Goal: Understand process/instructions: Learn about a topic

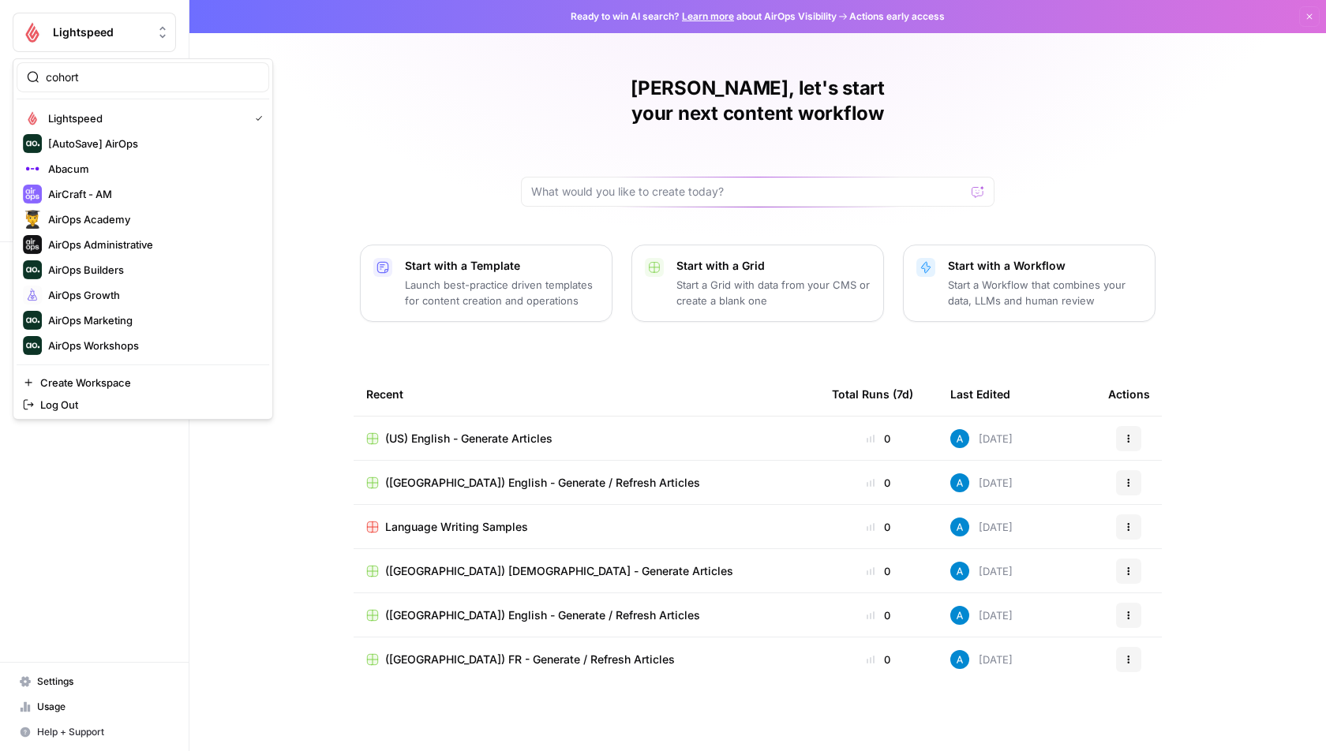
type input "cohort"
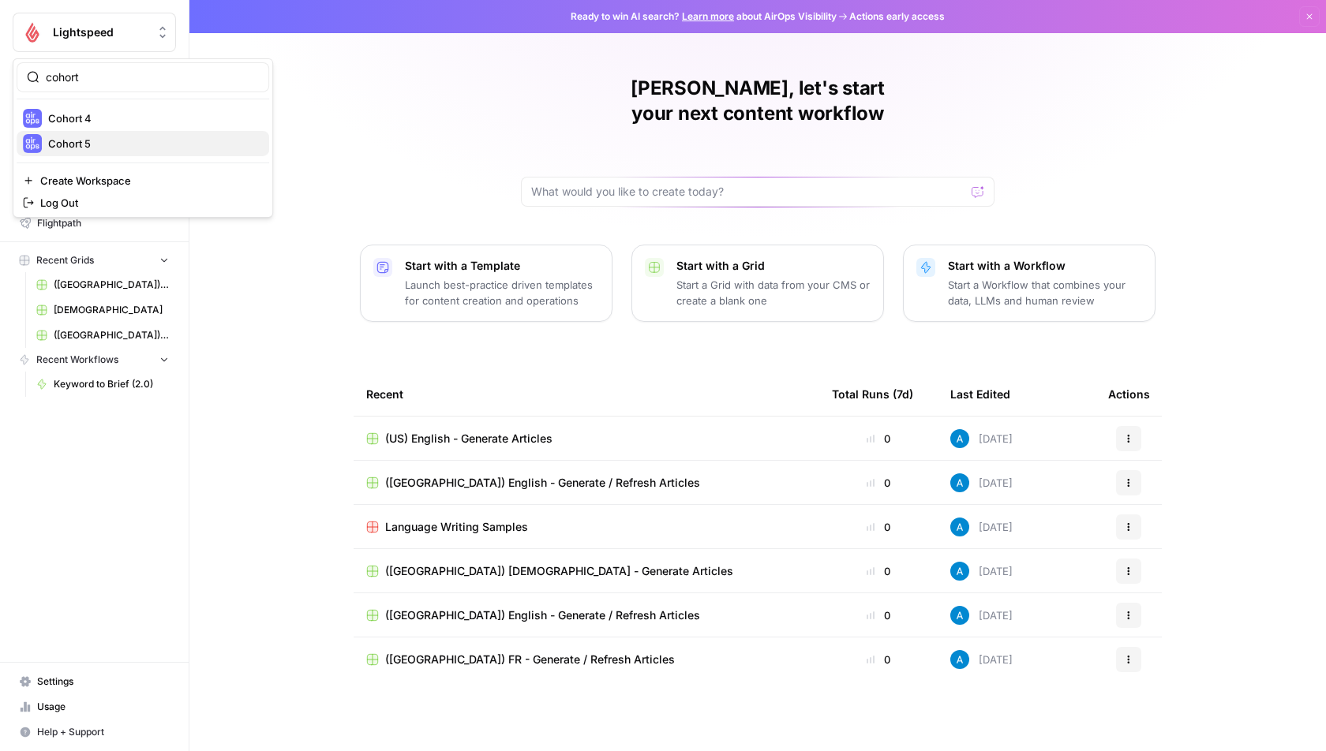
click at [116, 142] on span "Cohort 5" at bounding box center [152, 144] width 208 height 16
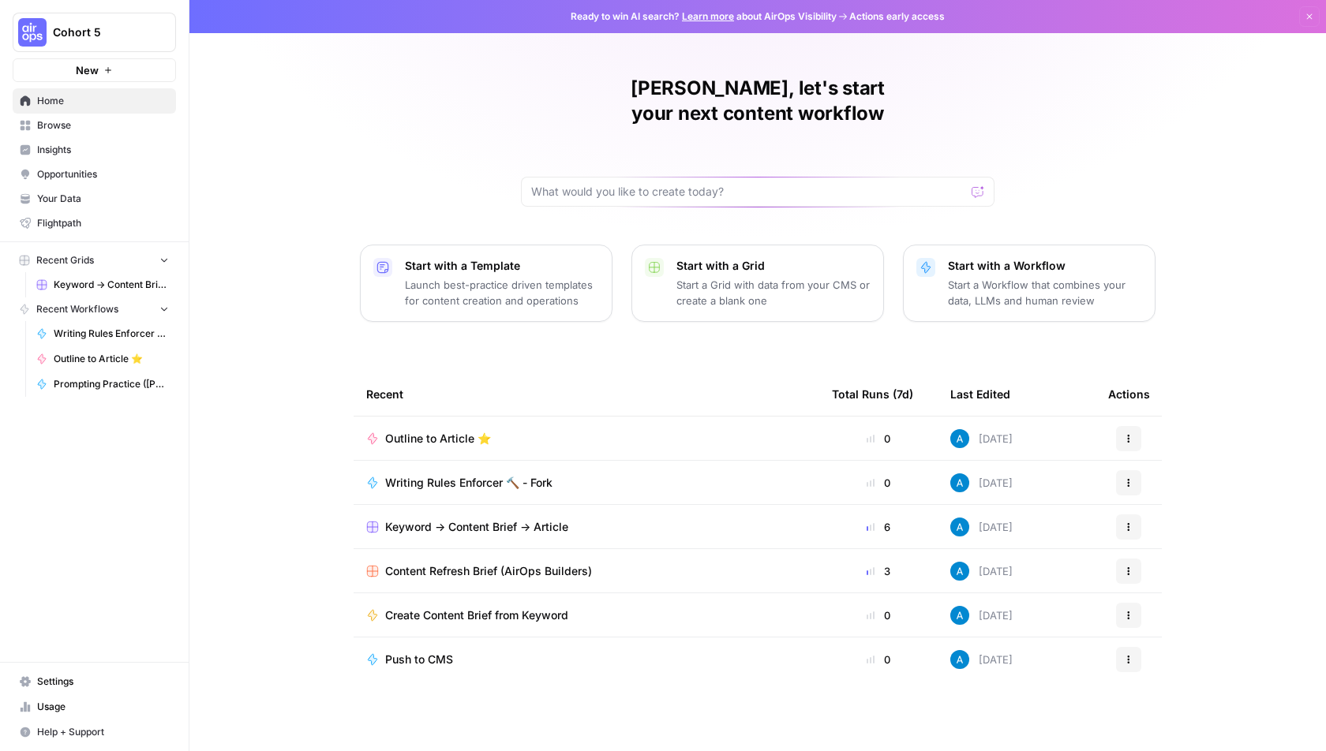
click at [117, 121] on span "Browse" at bounding box center [103, 125] width 132 height 14
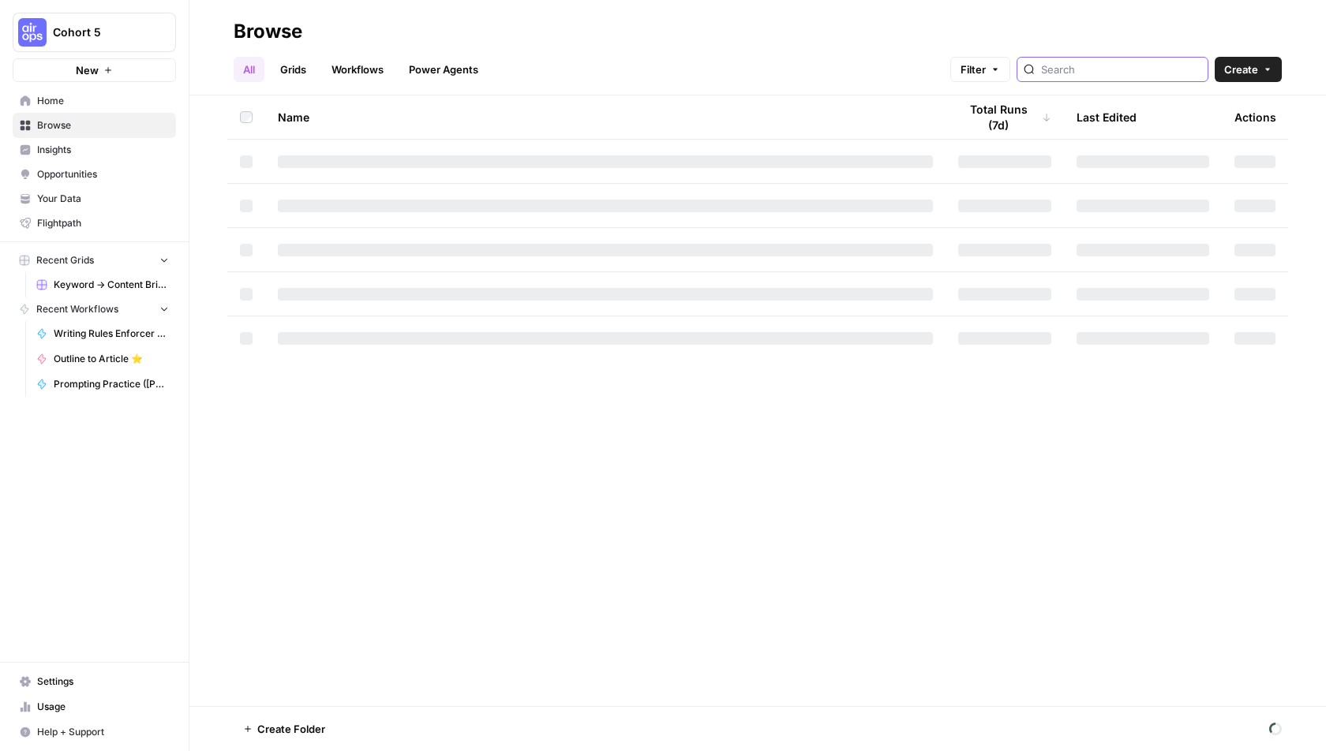
click at [1126, 62] on input "search" at bounding box center [1121, 70] width 160 height 16
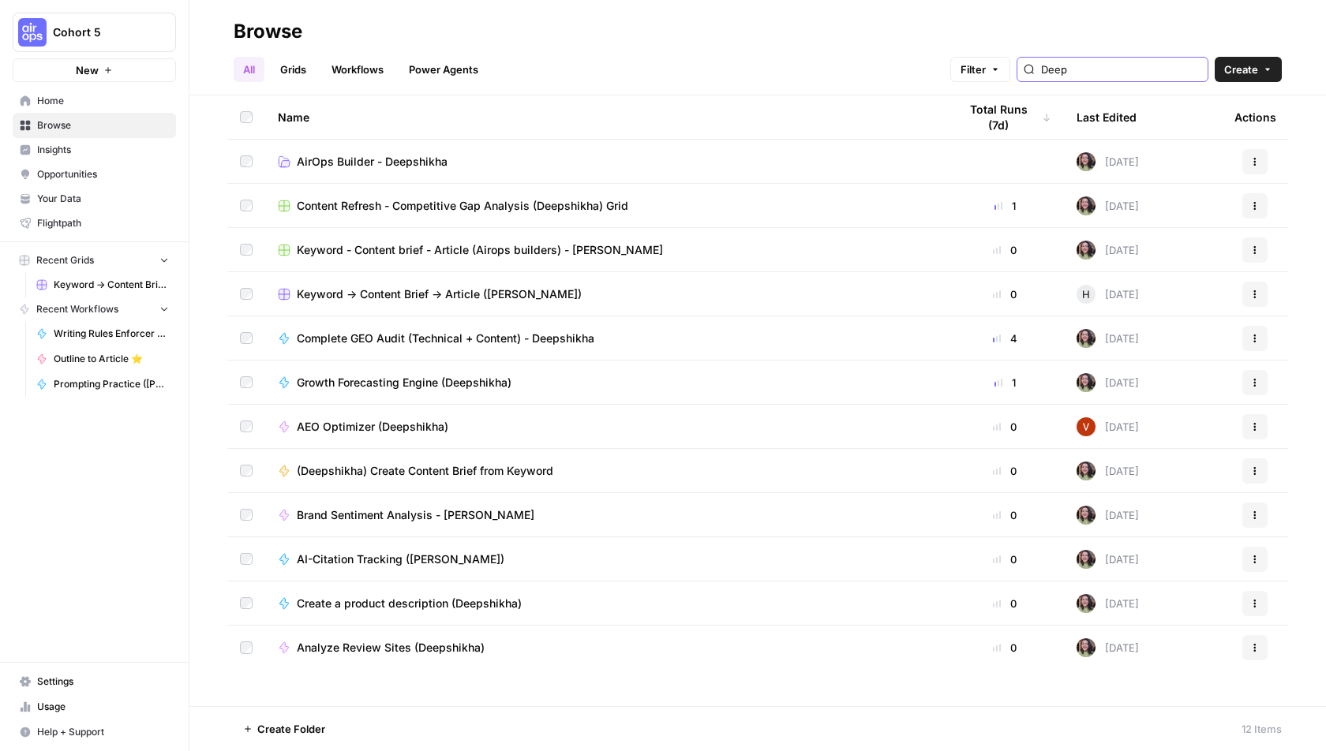
type input "Deep"
click at [431, 339] on span "Complete GEO Audit (Technical + Content) - Deepshikha" at bounding box center [446, 339] width 298 height 16
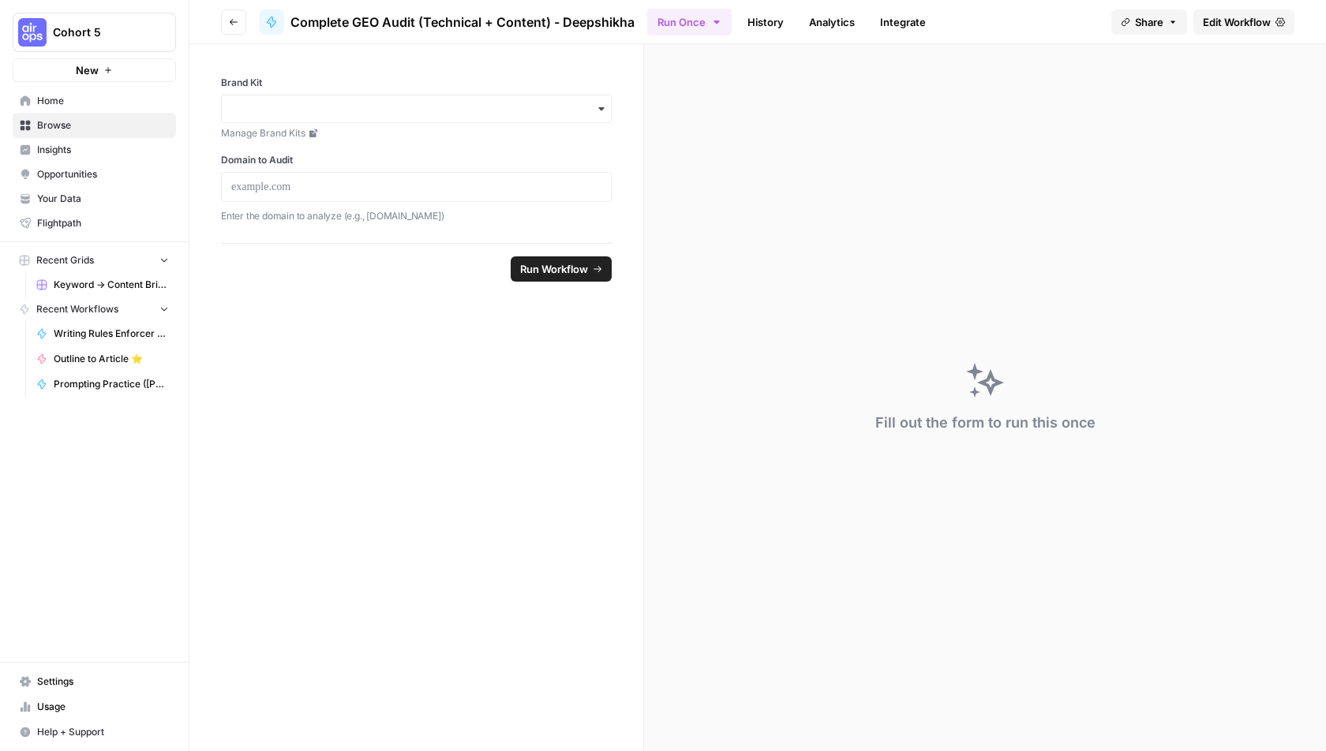
click at [1264, 21] on span "Edit Workflow" at bounding box center [1237, 22] width 68 height 16
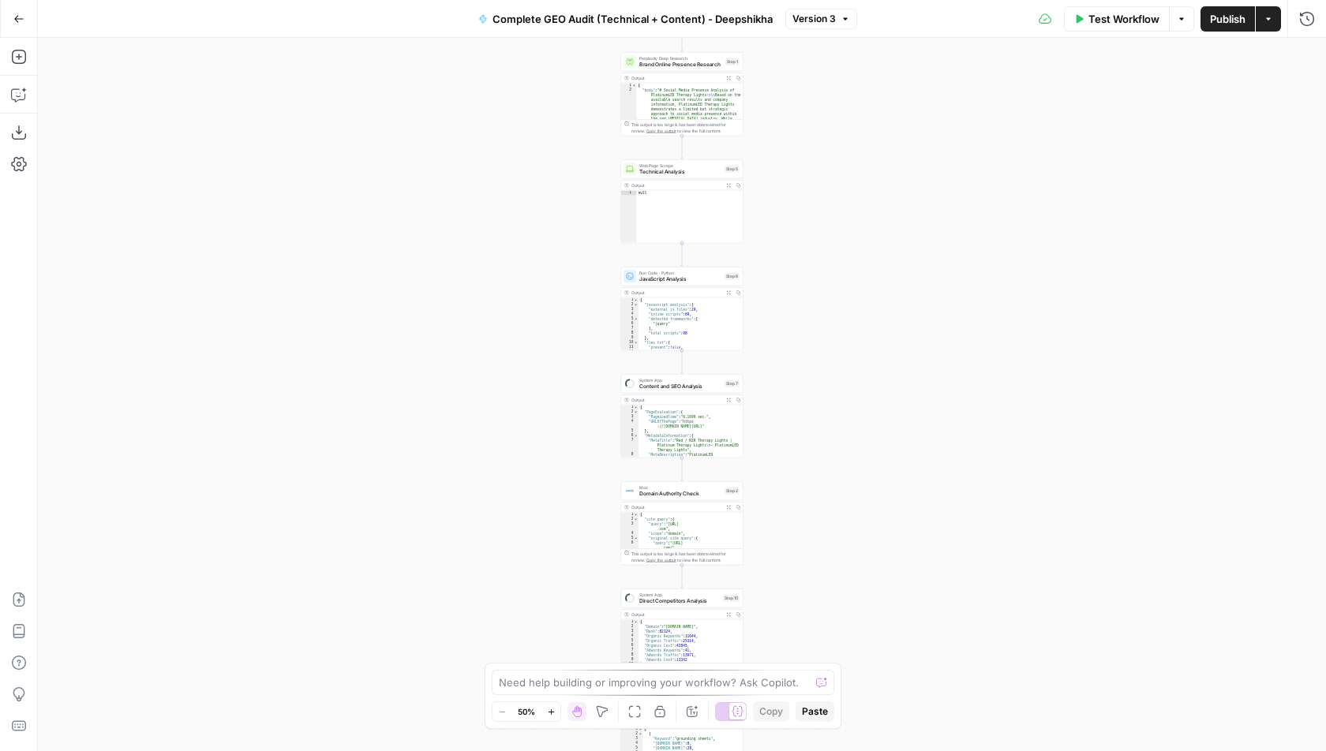
drag, startPoint x: 863, startPoint y: 135, endPoint x: 859, endPoint y: 409, distance: 273.9
click at [860, 407] on div "Workflow Set Inputs Inputs Perplexity Deep Research Brand Online Presence Resea…" at bounding box center [682, 395] width 1288 height 714
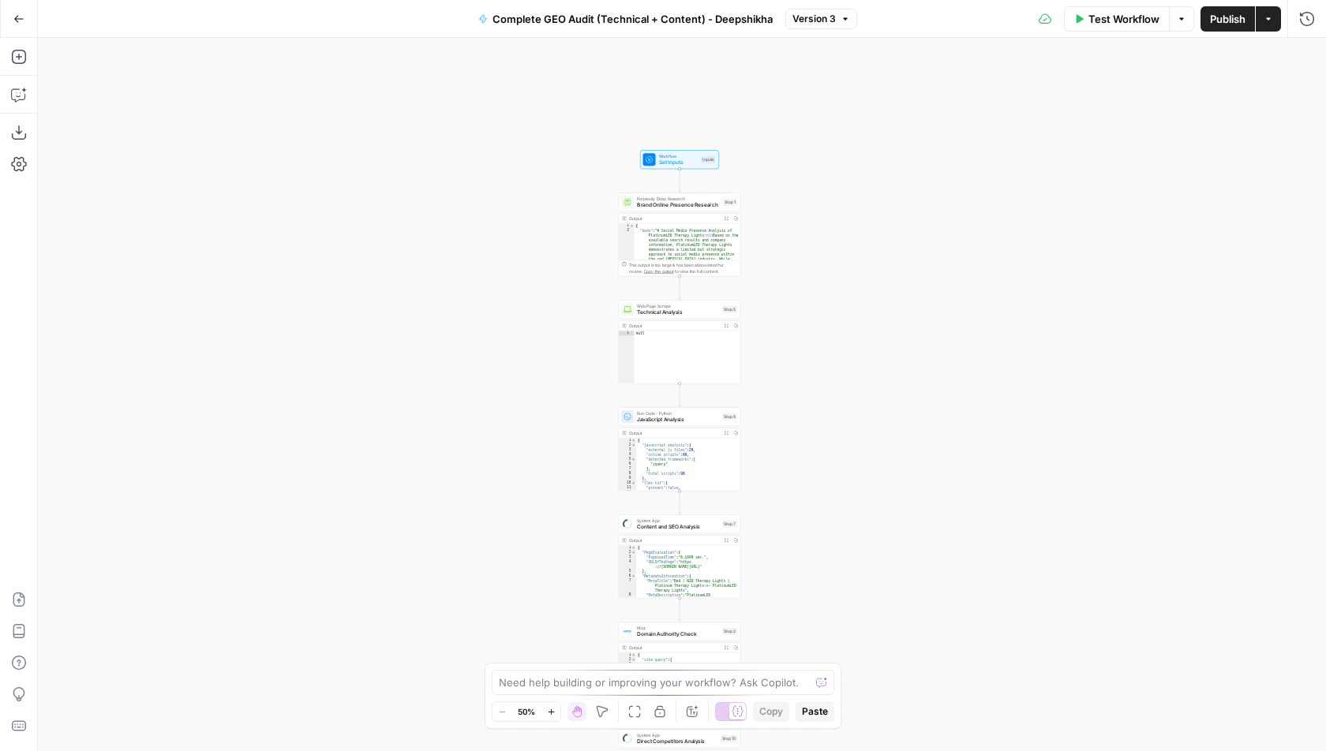
drag, startPoint x: 830, startPoint y: 265, endPoint x: 829, endPoint y: 388, distance: 122.4
click at [829, 388] on div "Workflow Set Inputs Inputs Perplexity Deep Research Brand Online Presence Resea…" at bounding box center [682, 395] width 1288 height 714
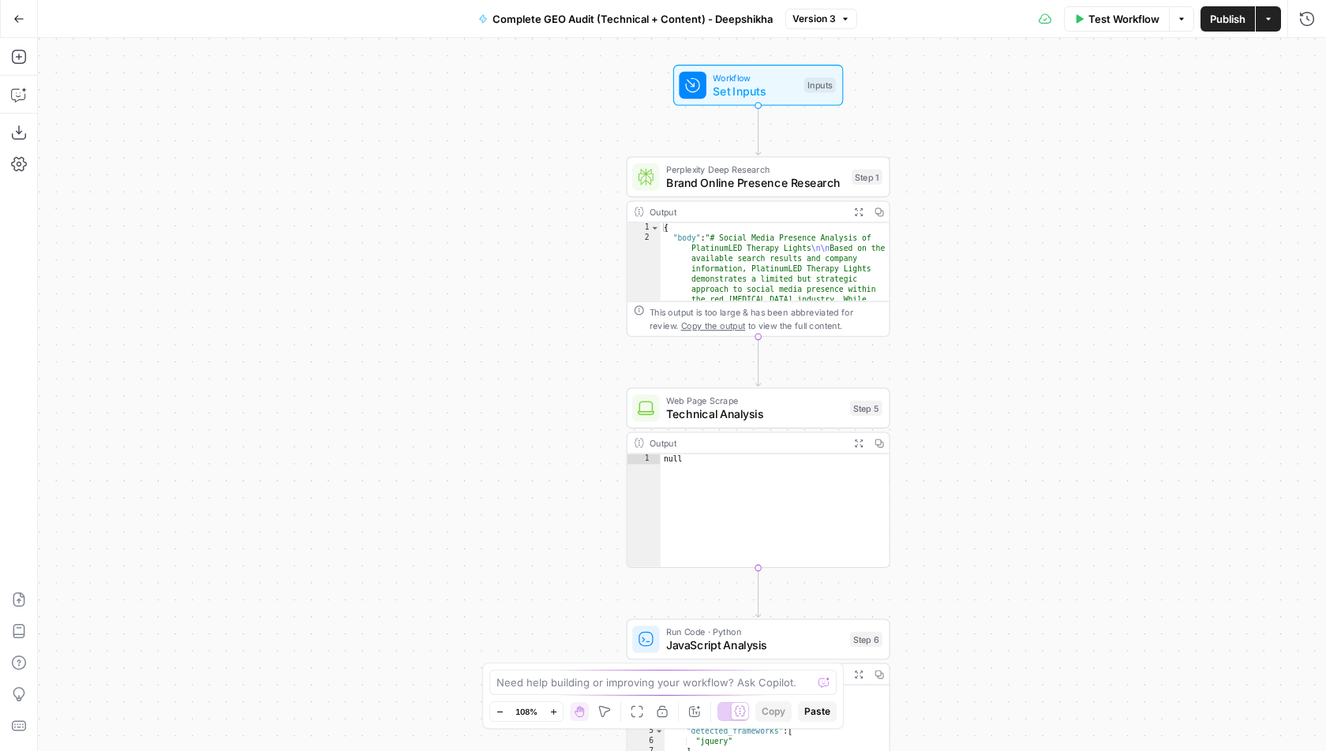
drag, startPoint x: 714, startPoint y: 323, endPoint x: 963, endPoint y: 292, distance: 251.3
click at [964, 290] on div "Workflow Set Inputs Inputs Perplexity Deep Research Brand Online Presence Resea…" at bounding box center [682, 395] width 1288 height 714
click at [18, 96] on icon "button" at bounding box center [18, 96] width 4 height 1
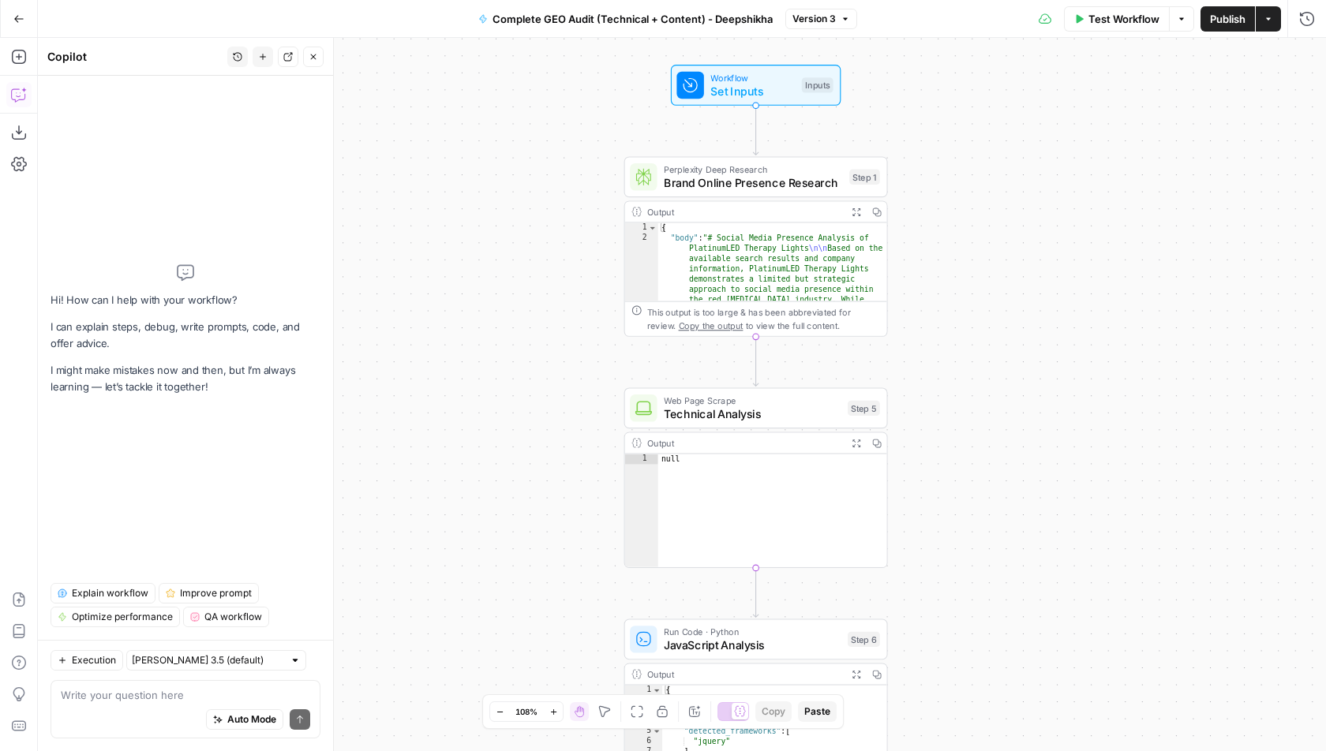
click at [90, 593] on span "Explain workflow" at bounding box center [110, 594] width 77 height 14
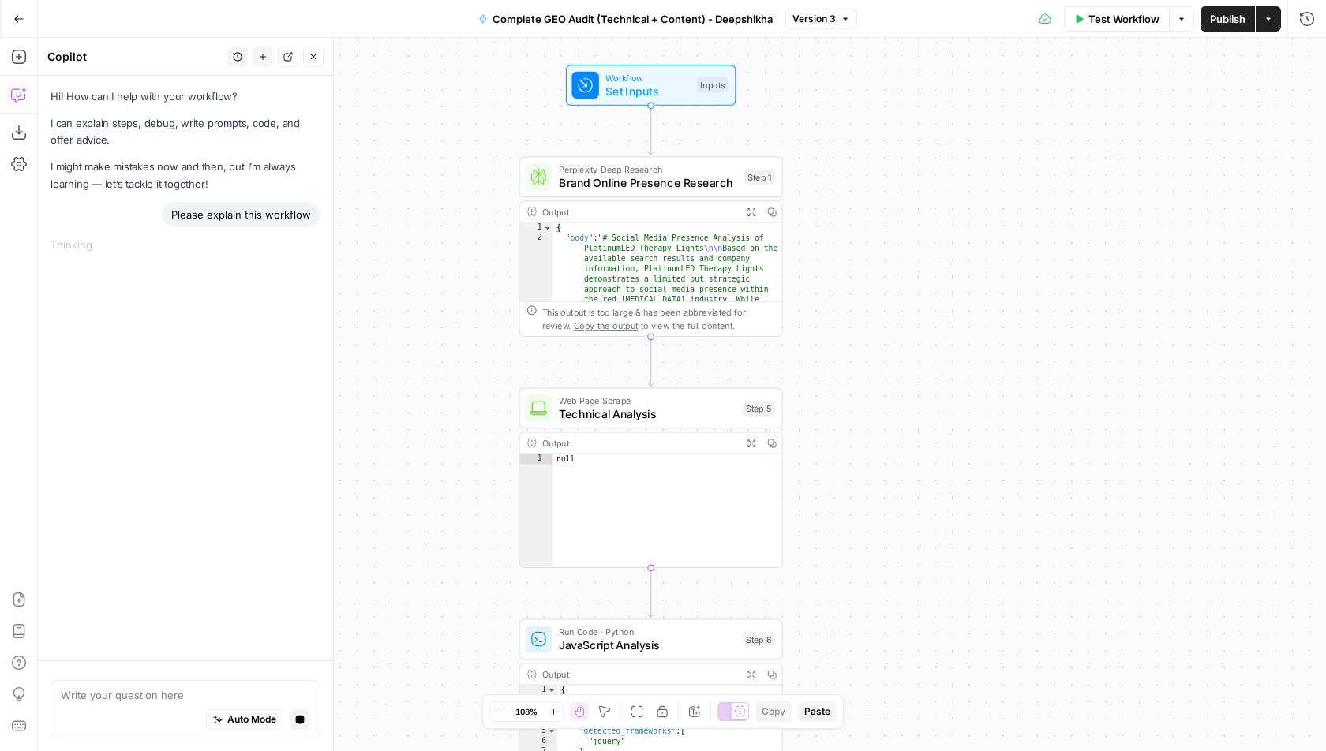
drag, startPoint x: 531, startPoint y: 329, endPoint x: 415, endPoint y: 333, distance: 116.1
click at [415, 334] on div "Workflow Set Inputs Inputs Perplexity Deep Research Brand Online Presence Resea…" at bounding box center [682, 395] width 1288 height 714
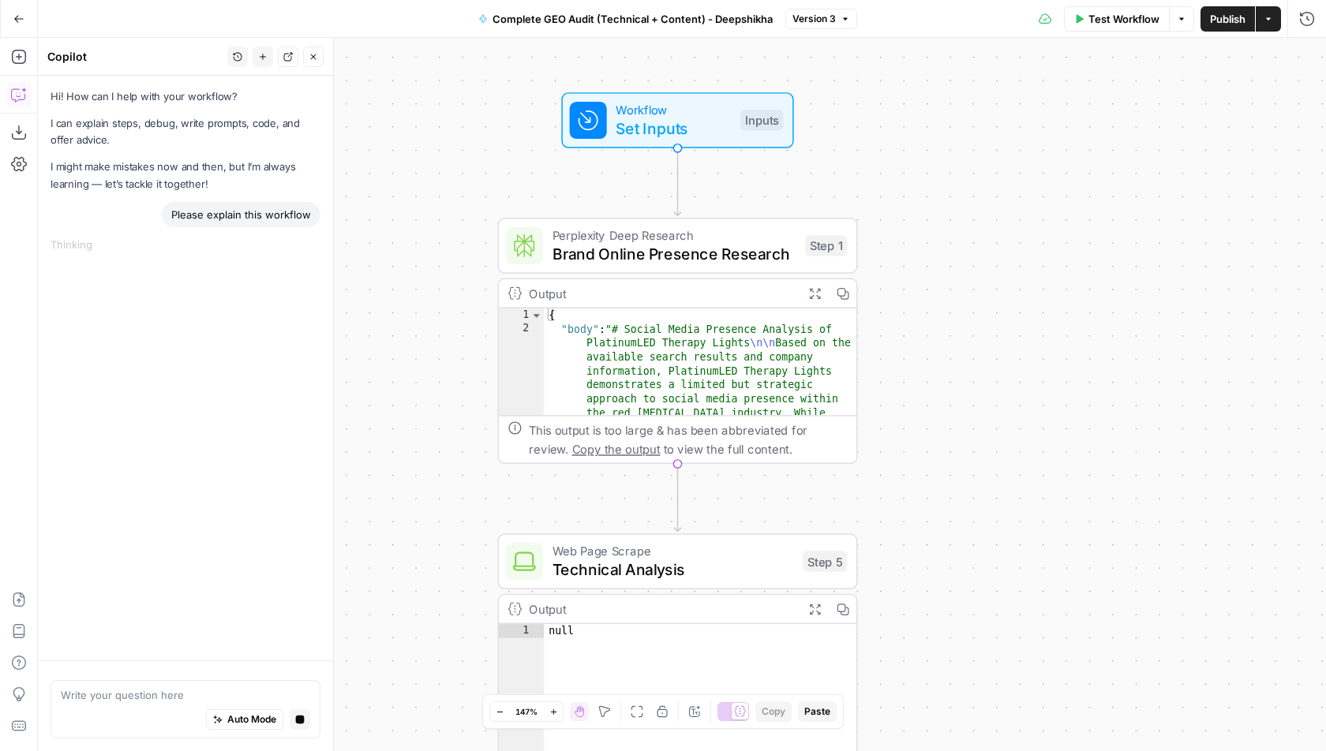
drag, startPoint x: 826, startPoint y: 135, endPoint x: 948, endPoint y: 174, distance: 128.6
click at [948, 174] on div "Workflow Set Inputs Inputs Perplexity Deep Research Brand Online Presence Resea…" at bounding box center [682, 395] width 1288 height 714
click at [725, 123] on span "Set Inputs" at bounding box center [677, 127] width 115 height 23
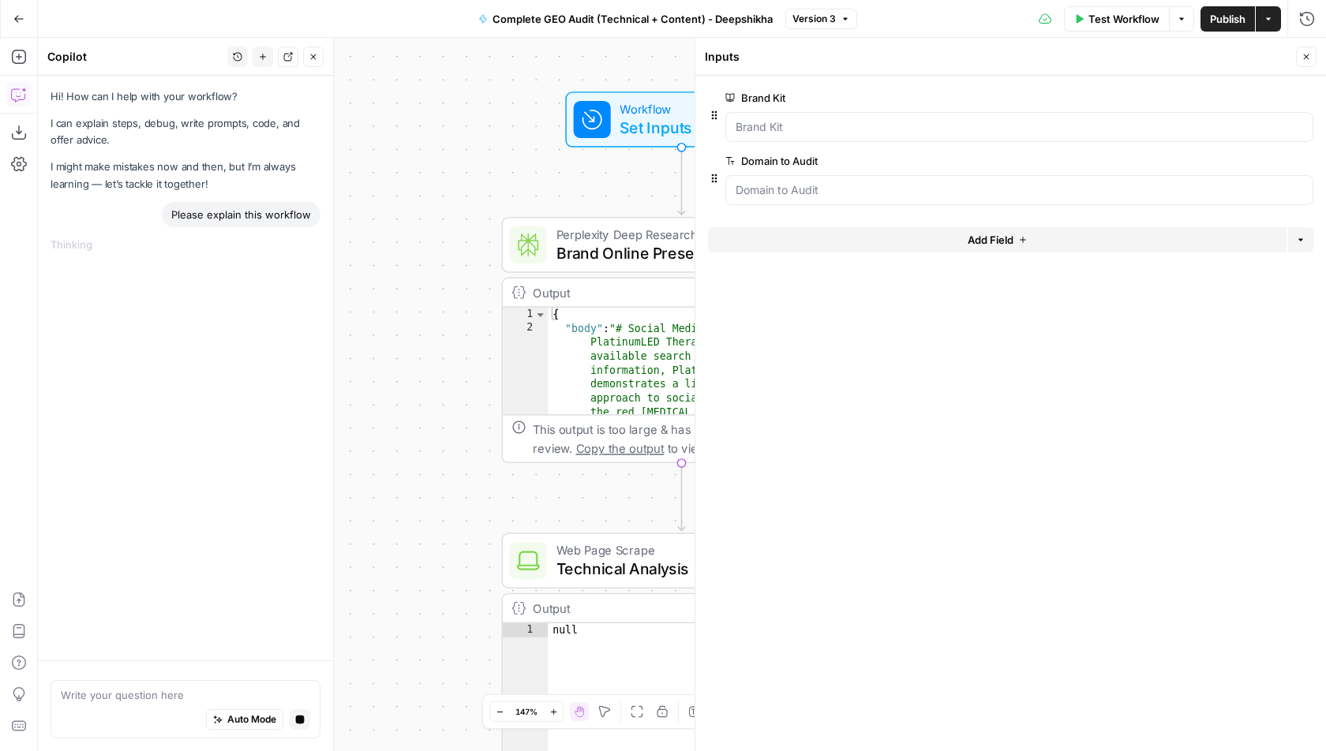
click at [1300, 55] on button "Close" at bounding box center [1306, 57] width 21 height 21
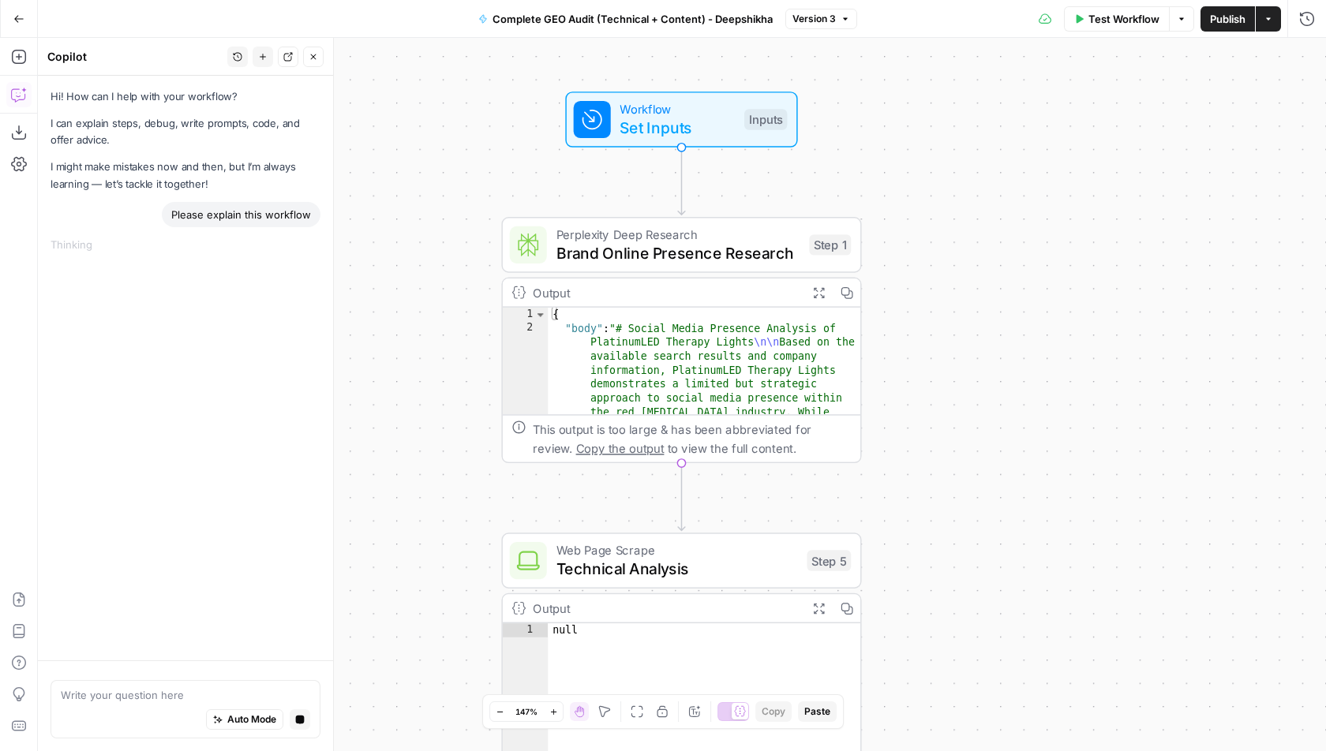
click at [669, 254] on span "Brand Online Presence Research" at bounding box center [679, 253] width 244 height 23
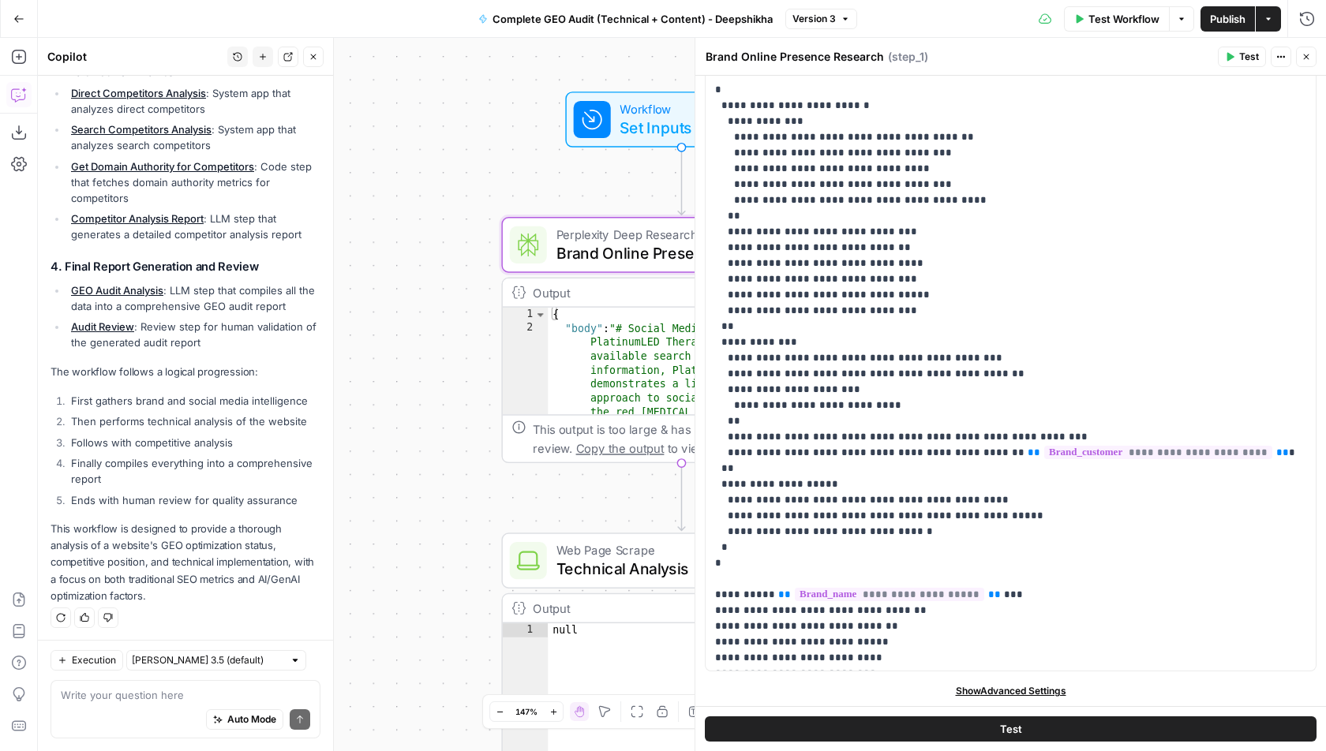
click at [1309, 54] on icon "button" at bounding box center [1307, 57] width 6 height 6
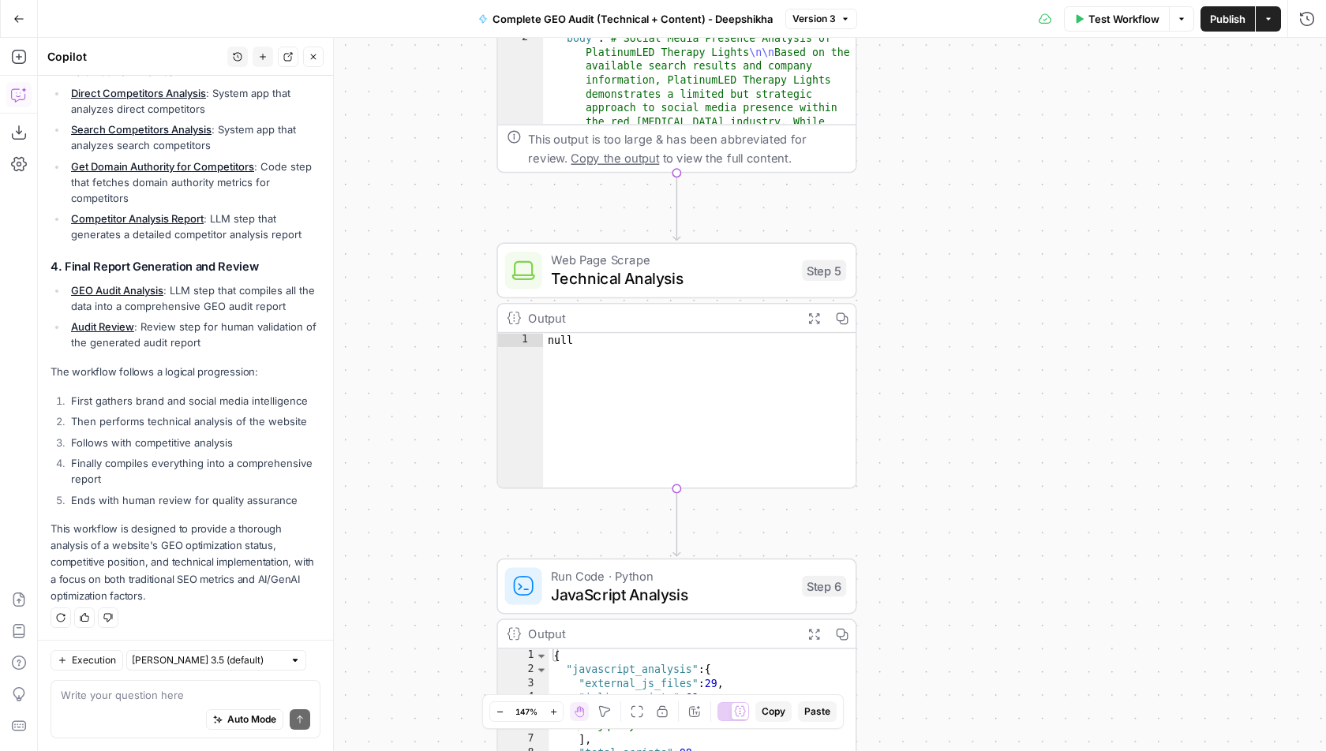
click at [658, 276] on span "Technical Analysis" at bounding box center [672, 278] width 242 height 23
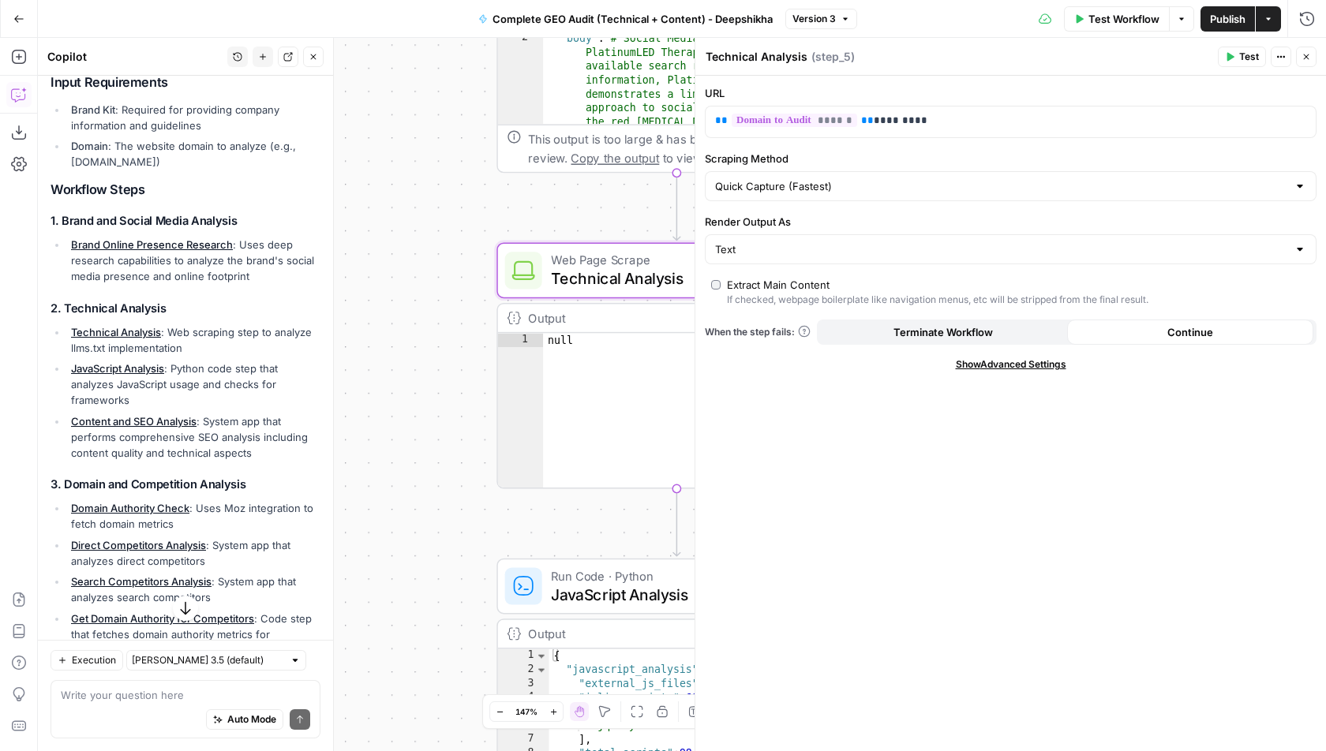
scroll to position [222, 0]
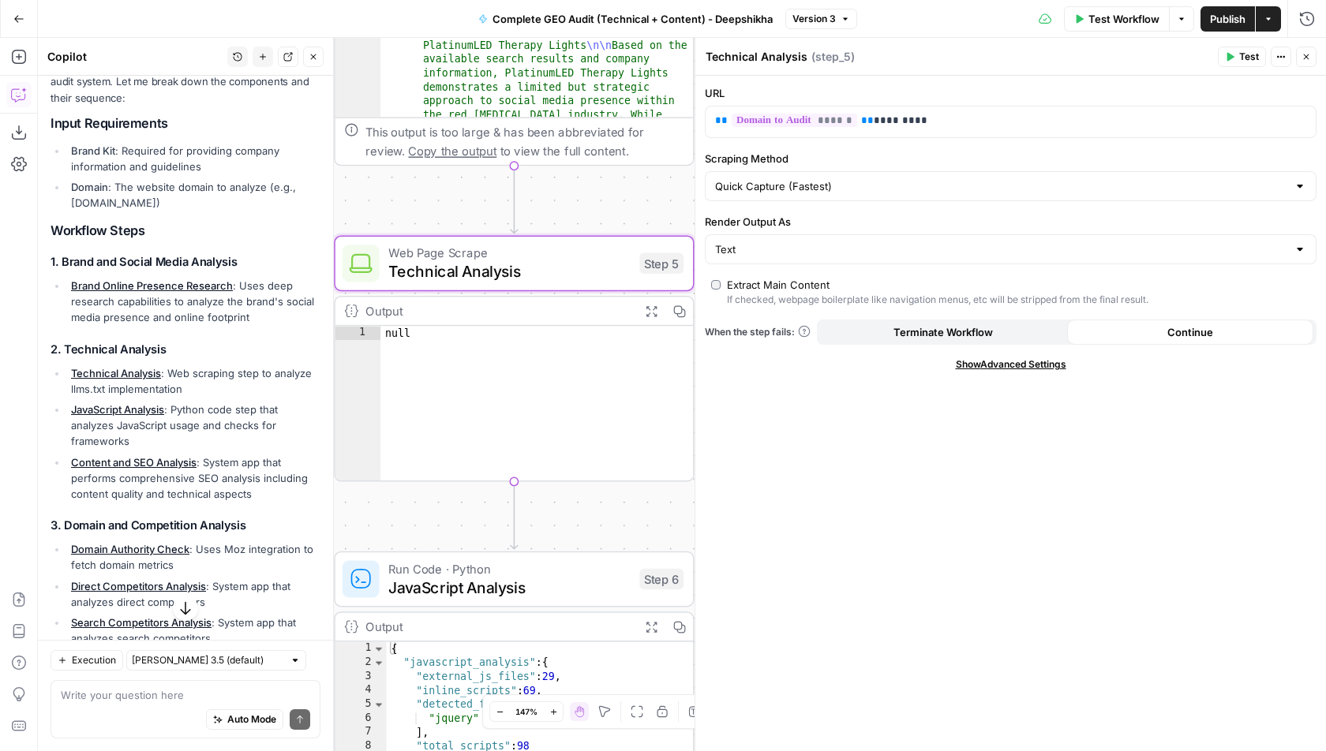
drag, startPoint x: 464, startPoint y: 394, endPoint x: 302, endPoint y: 385, distance: 162.8
click at [302, 386] on body "Cohort 5 New Home Browse Insights Opportunities Your Data Flightpath Recent Gri…" at bounding box center [663, 375] width 1326 height 751
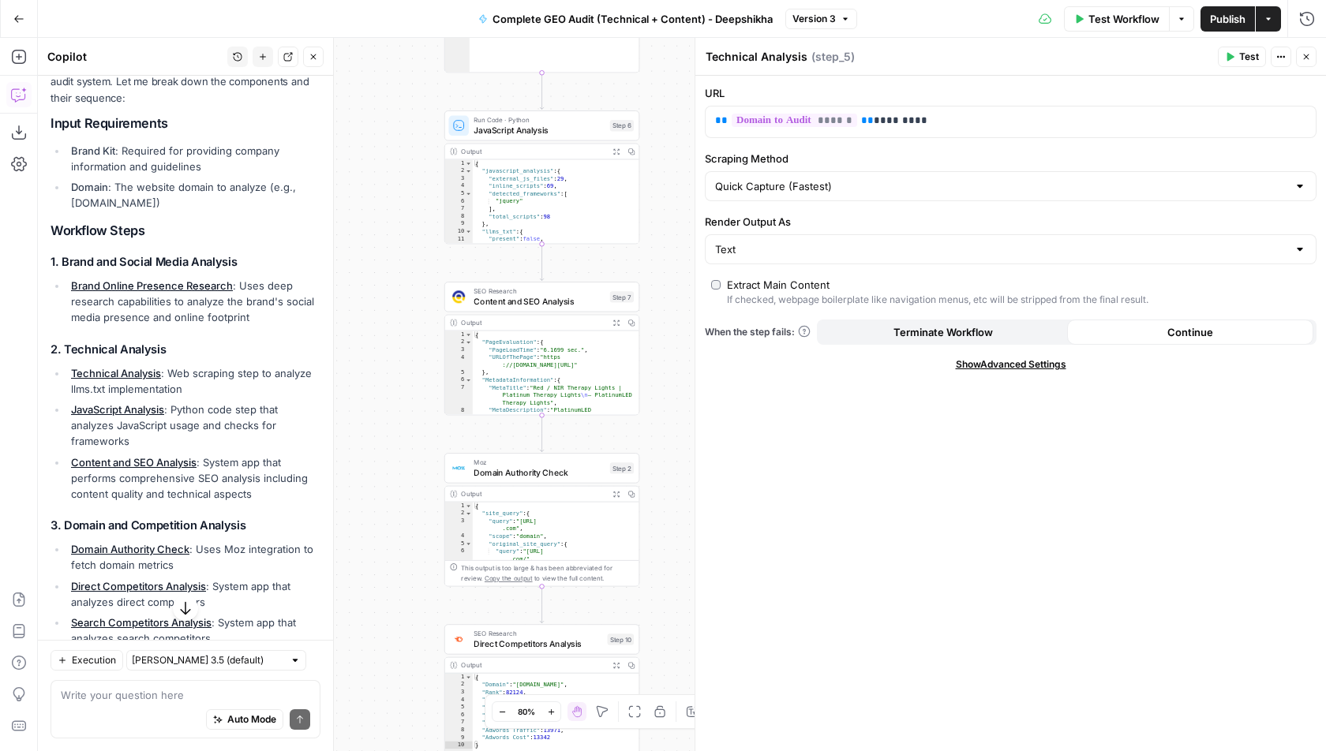
click at [560, 129] on span "JavaScript Analysis" at bounding box center [539, 130] width 131 height 13
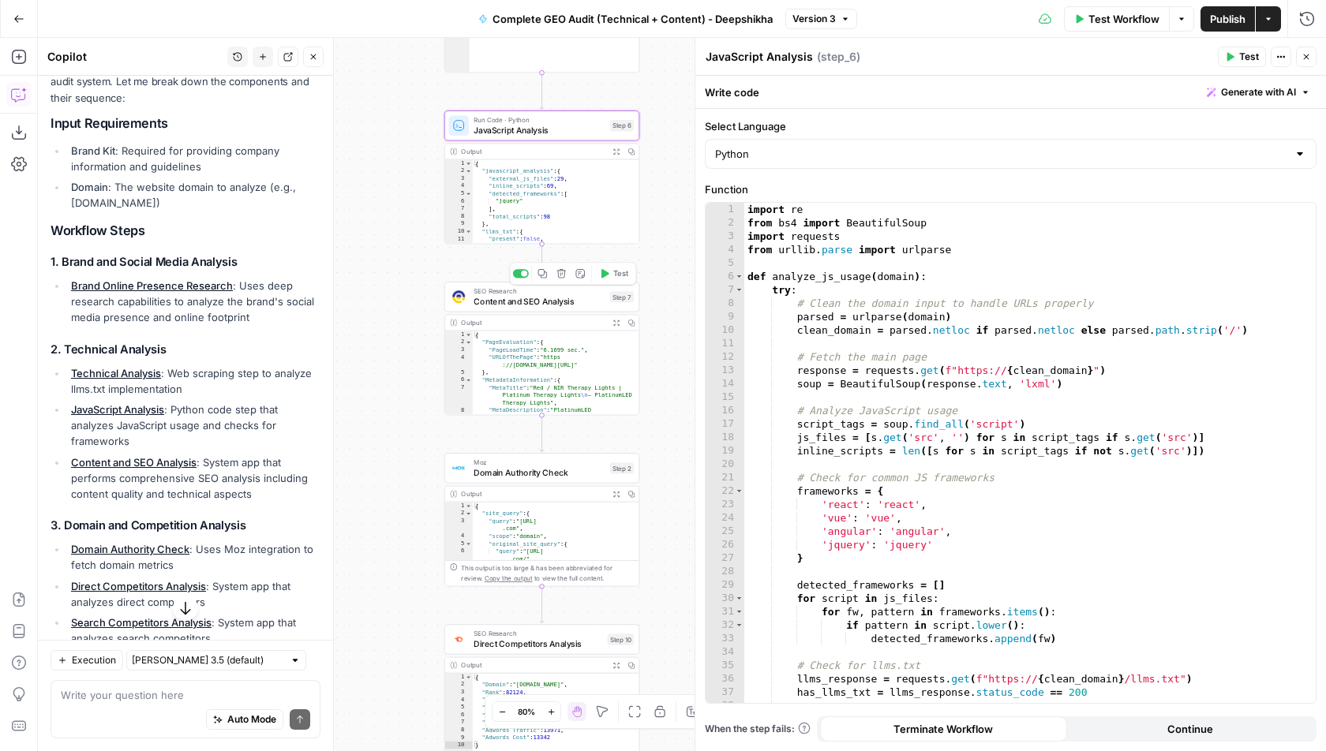
click at [539, 295] on span "Content and SEO Analysis" at bounding box center [539, 301] width 131 height 13
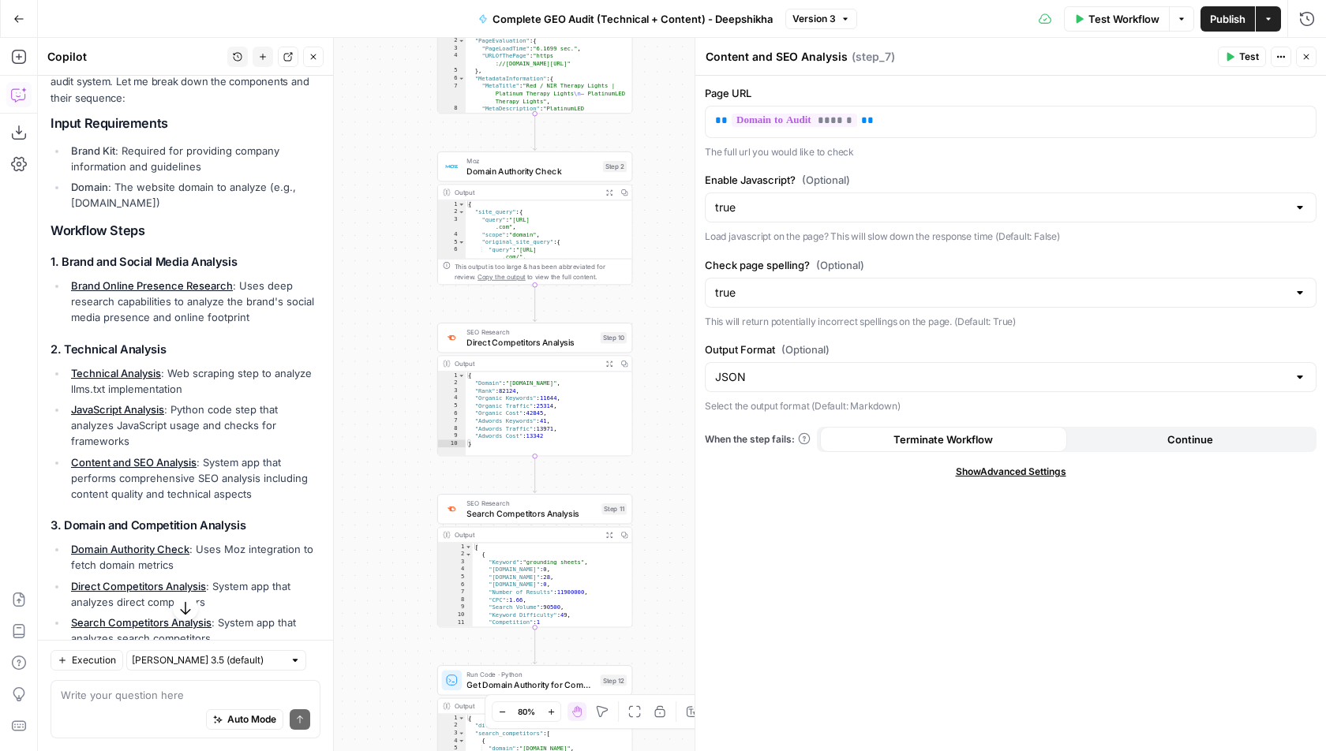
click at [511, 176] on span "Domain Authority Check" at bounding box center [532, 171] width 131 height 13
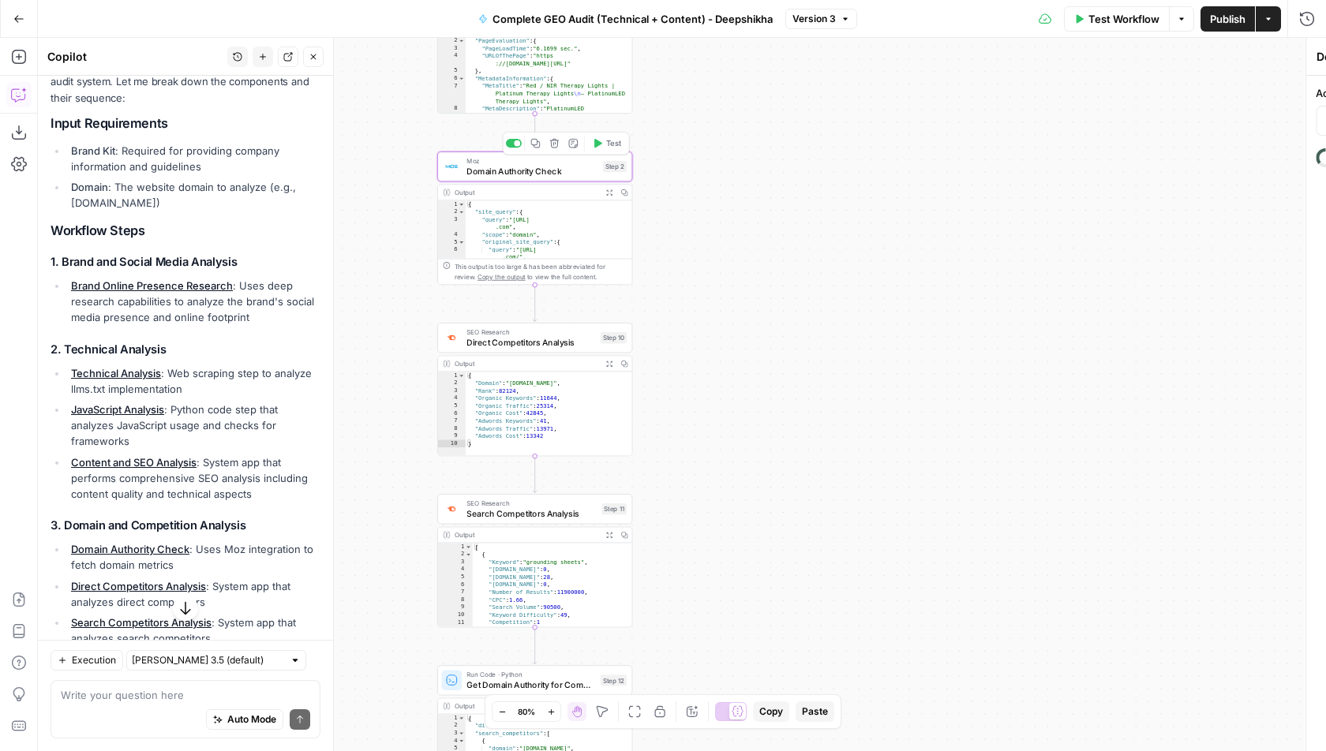
type input "Get Page / Domain Authority"
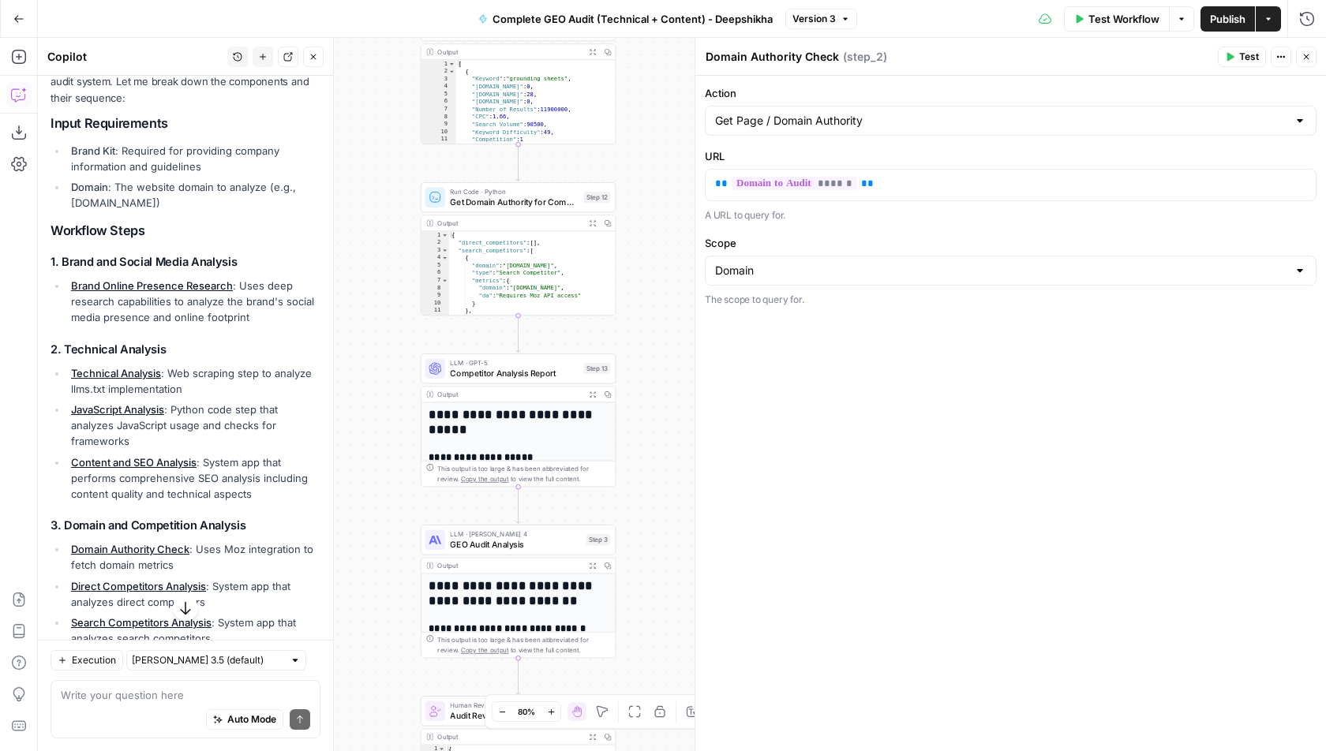
click at [555, 207] on span "Get Domain Authority for Competitors" at bounding box center [514, 202] width 129 height 13
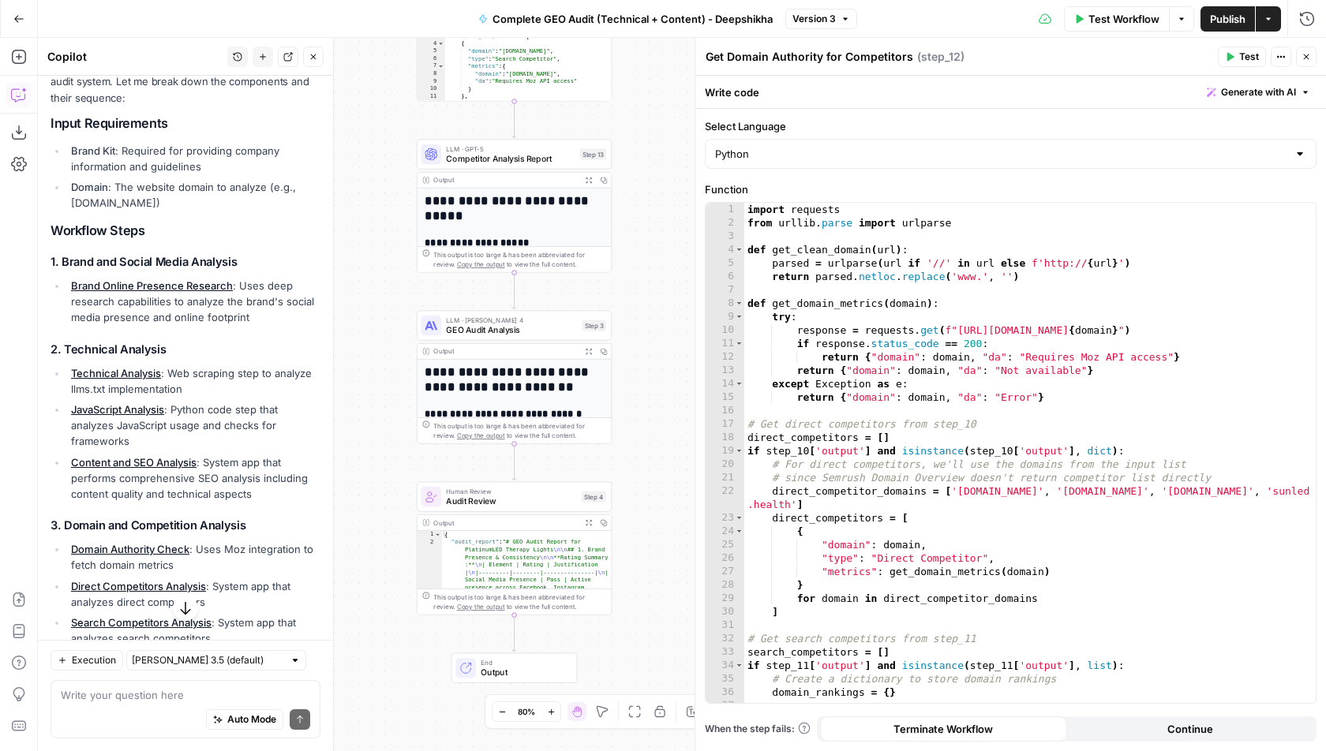
click at [534, 157] on span "Competitor Analysis Report" at bounding box center [510, 158] width 129 height 13
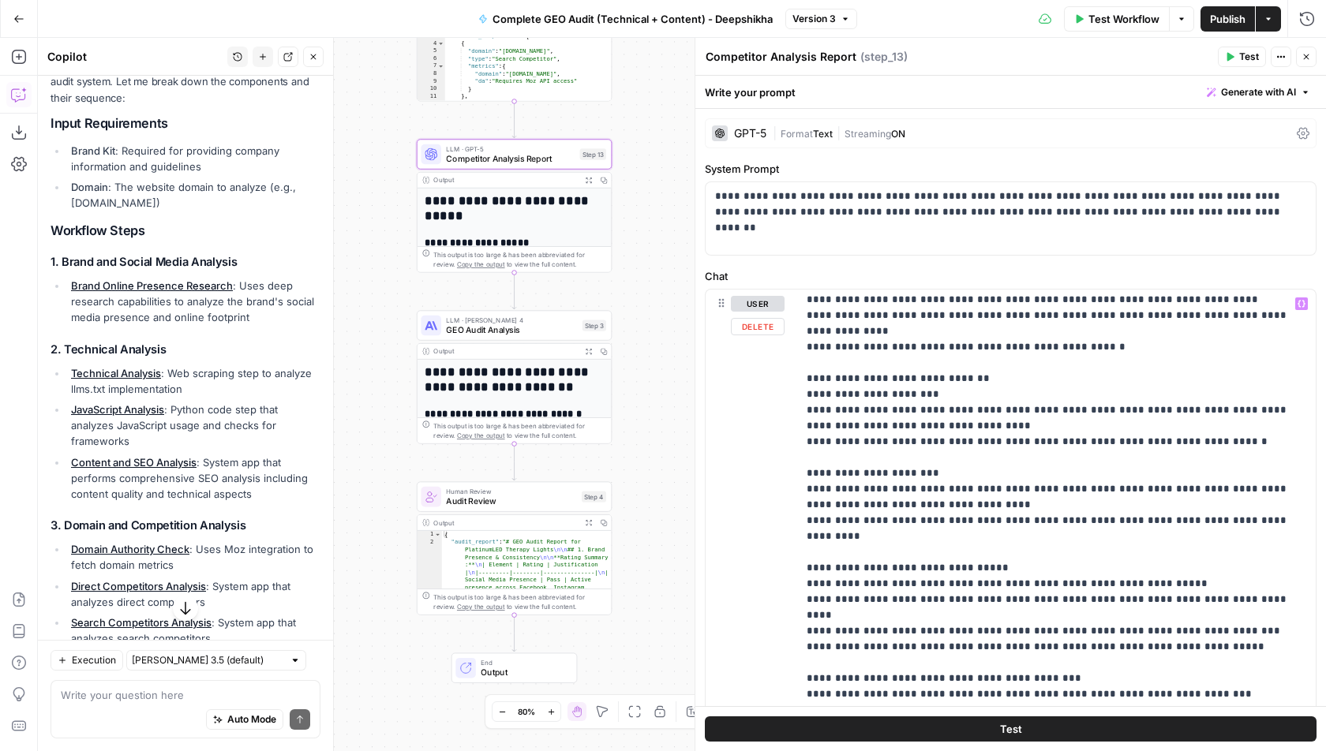
scroll to position [335, 0]
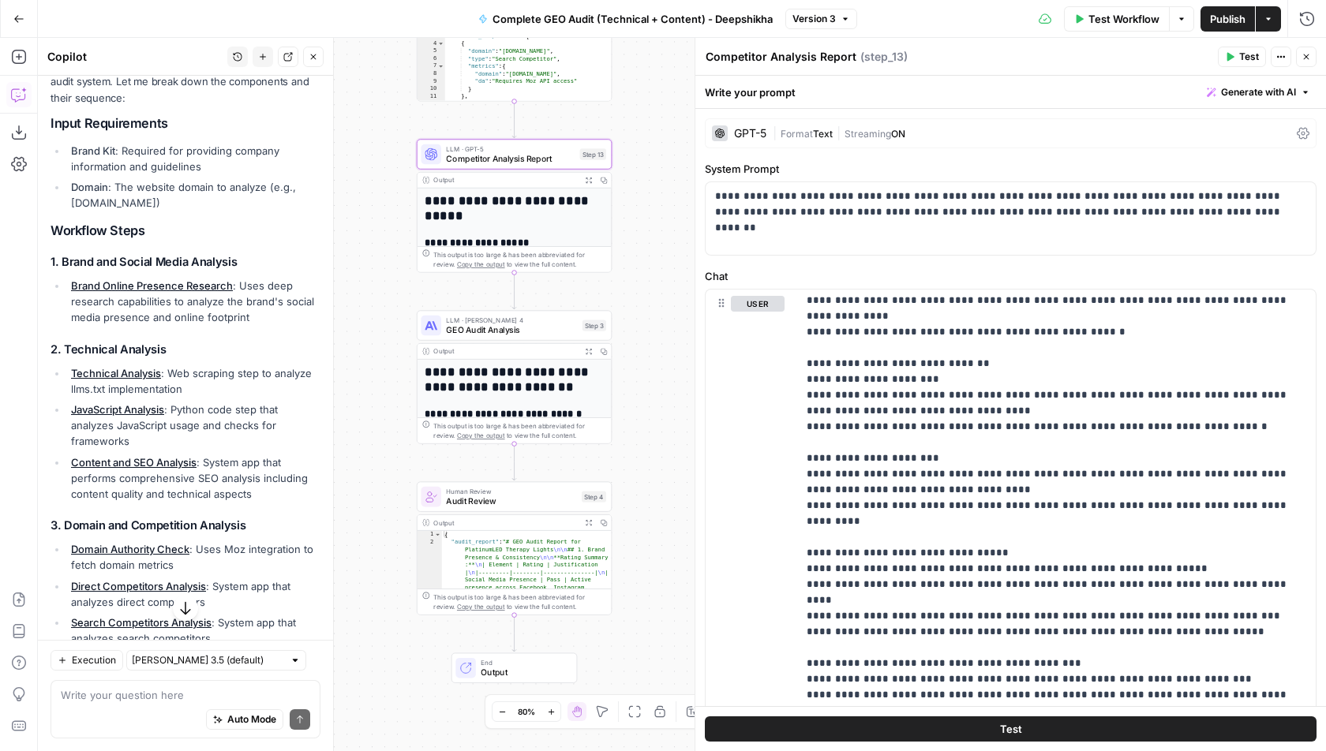
click at [483, 332] on span "GEO Audit Analysis" at bounding box center [511, 330] width 131 height 13
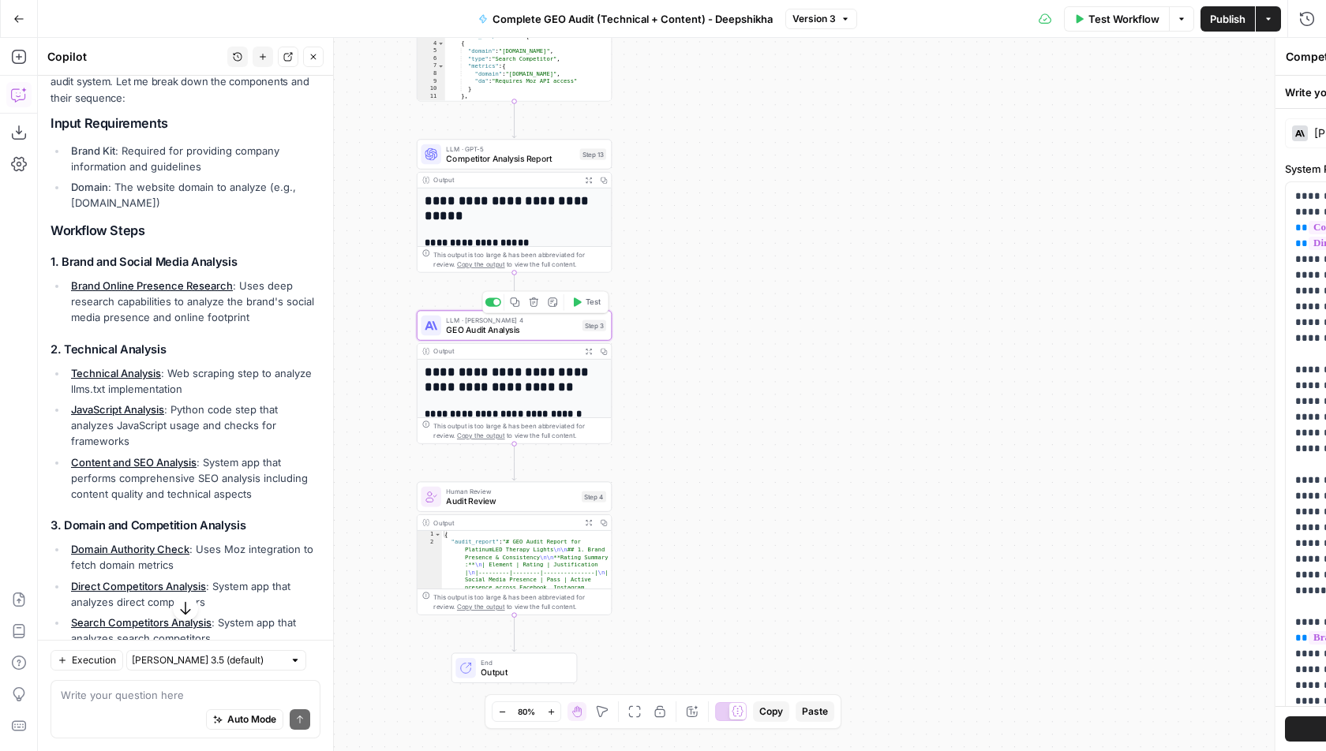
type textarea "GEO Audit Analysis"
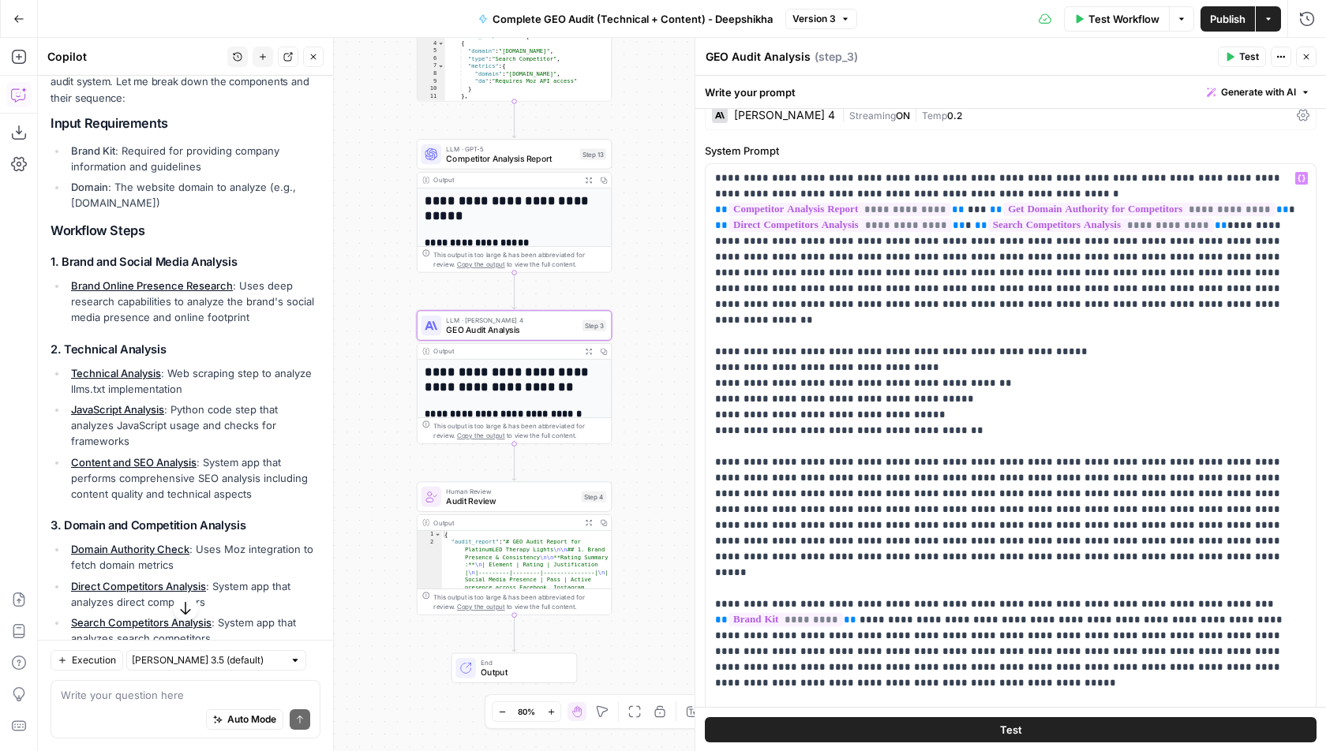
scroll to position [0, 0]
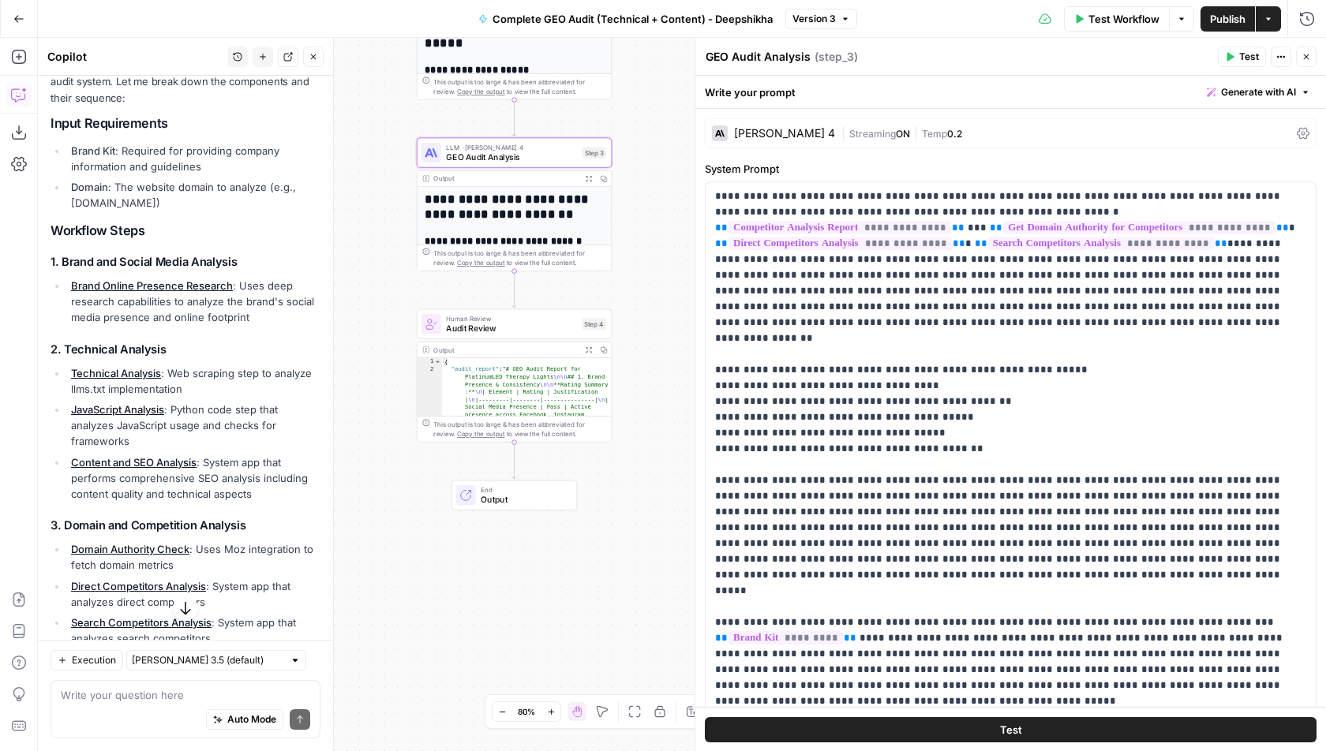
drag, startPoint x: 650, startPoint y: 498, endPoint x: 650, endPoint y: 294, distance: 204.4
click at [650, 295] on div "Workflow Set Inputs Inputs Perplexity Deep Research Brand Online Presence Resea…" at bounding box center [682, 395] width 1288 height 714
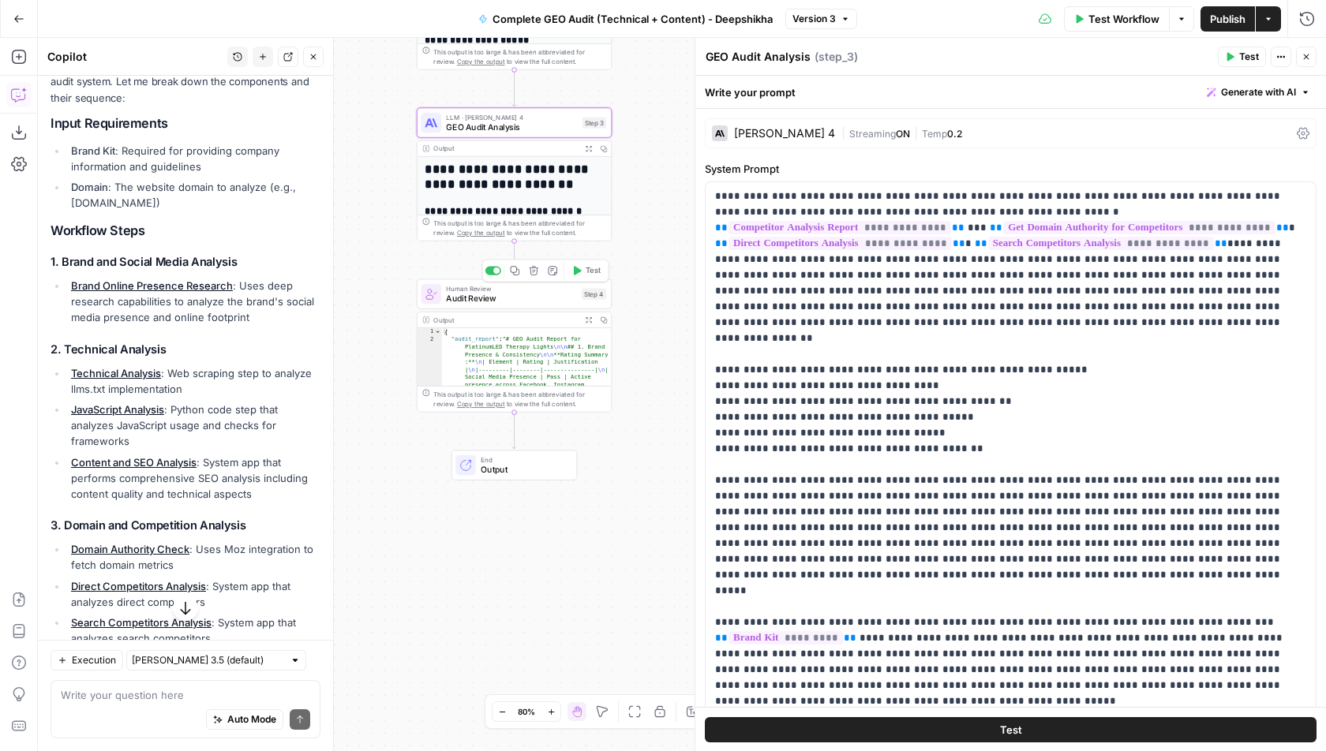
click at [520, 302] on span "Audit Review" at bounding box center [511, 298] width 130 height 13
